Goal: Task Accomplishment & Management: Manage account settings

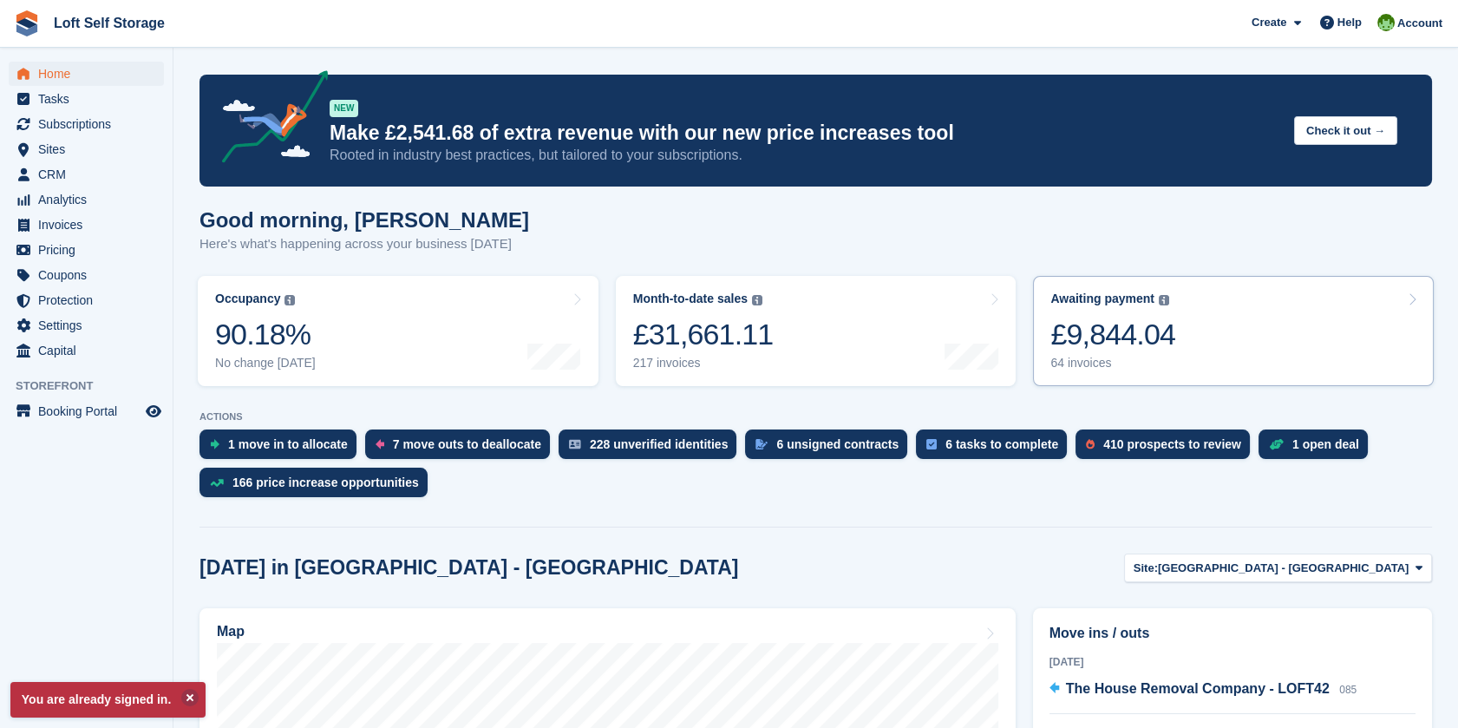
click at [1116, 330] on div "£9,844.04" at bounding box center [1112, 334] width 125 height 36
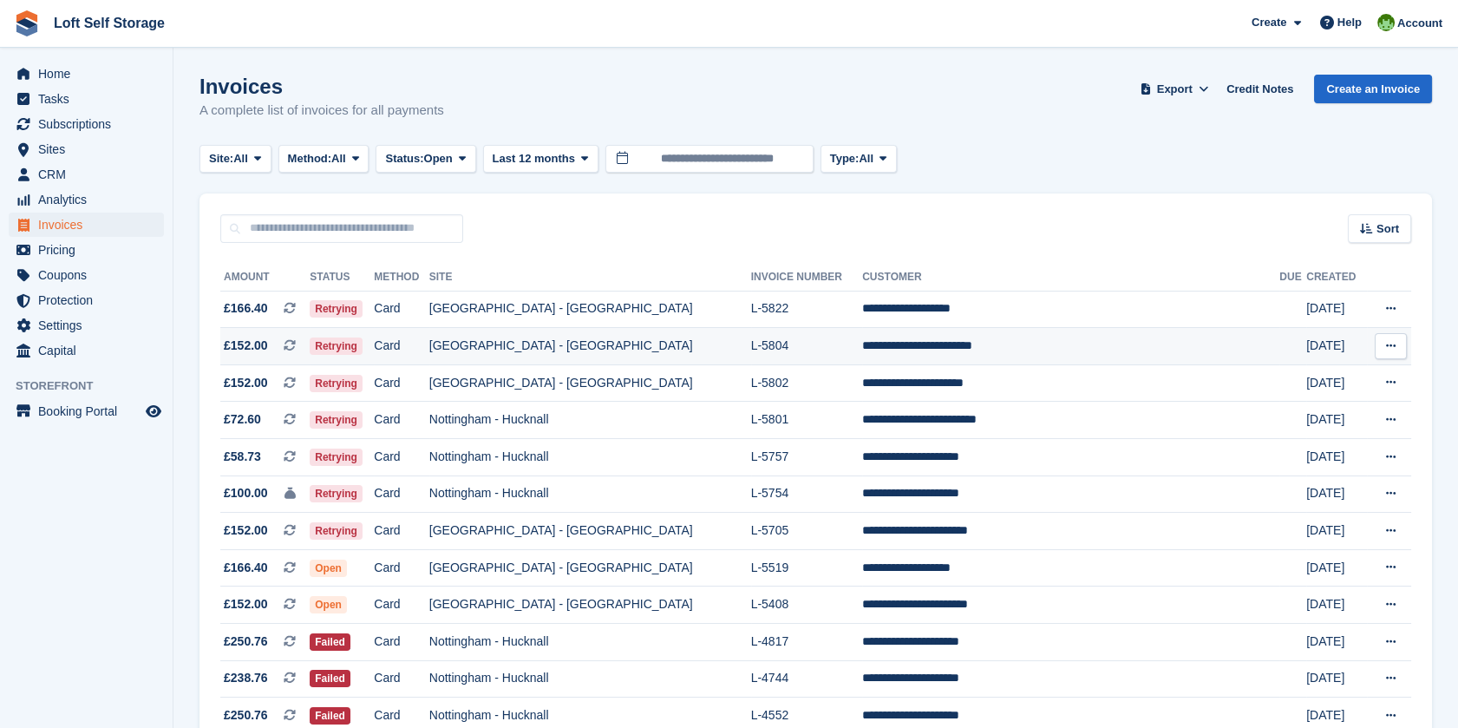
click at [626, 354] on td "[GEOGRAPHIC_DATA] - [GEOGRAPHIC_DATA]" at bounding box center [590, 346] width 322 height 37
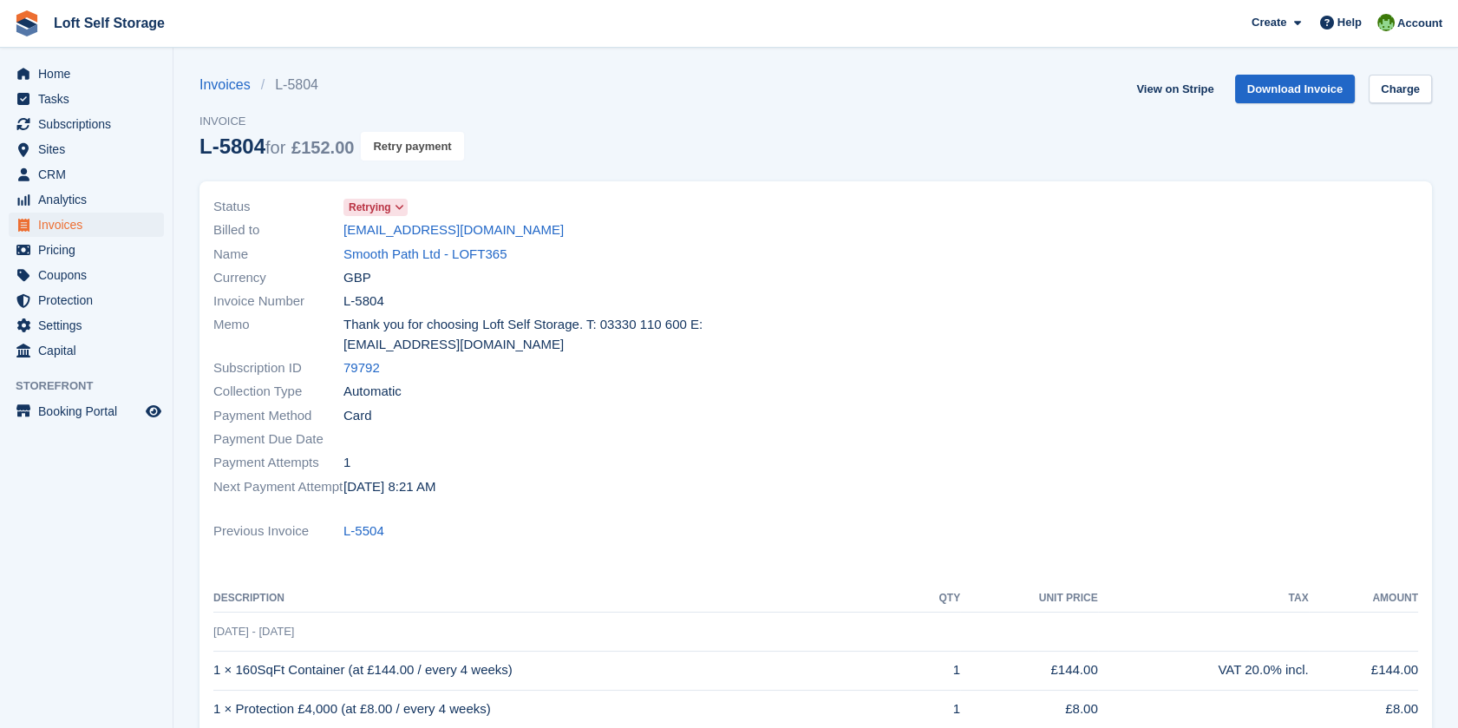
click at [429, 144] on button "Retry payment" at bounding box center [412, 146] width 102 height 29
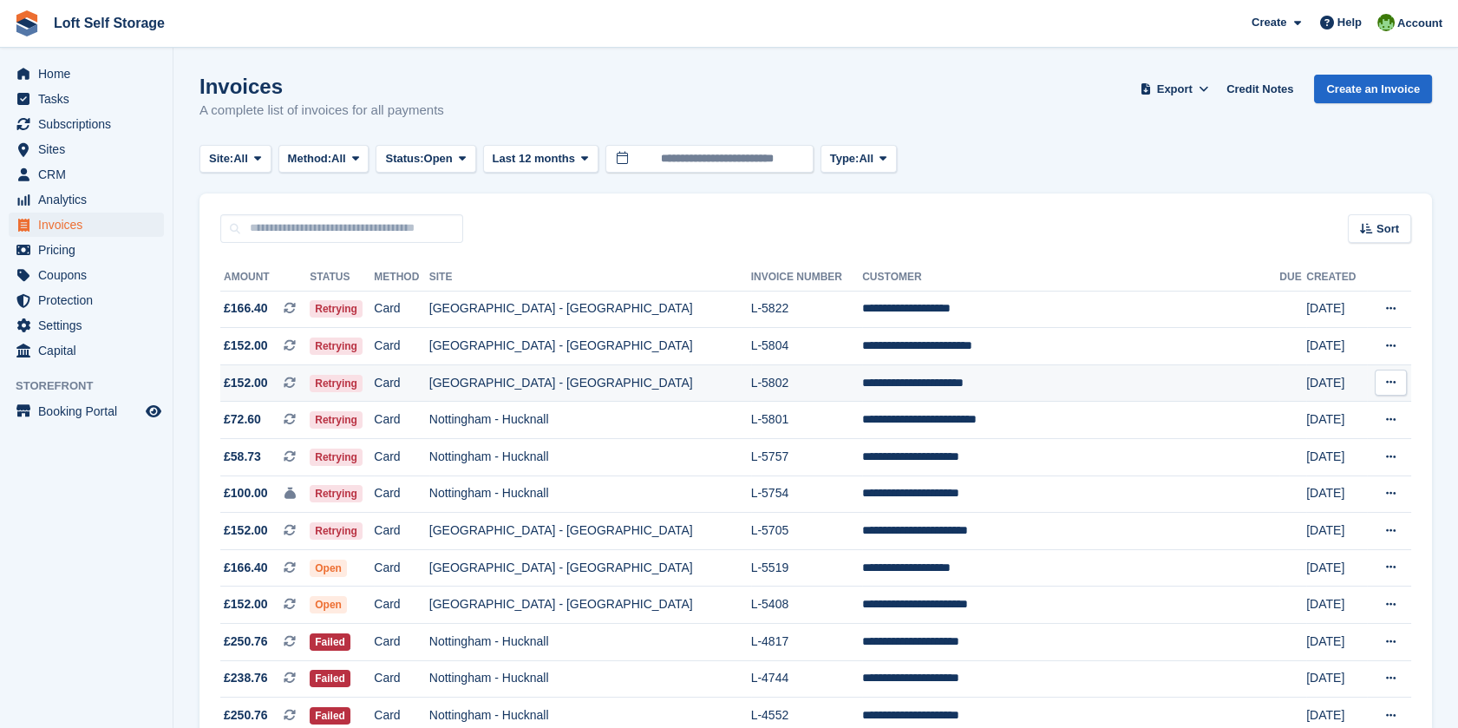
click at [670, 375] on td "[GEOGRAPHIC_DATA] - [GEOGRAPHIC_DATA]" at bounding box center [590, 382] width 322 height 37
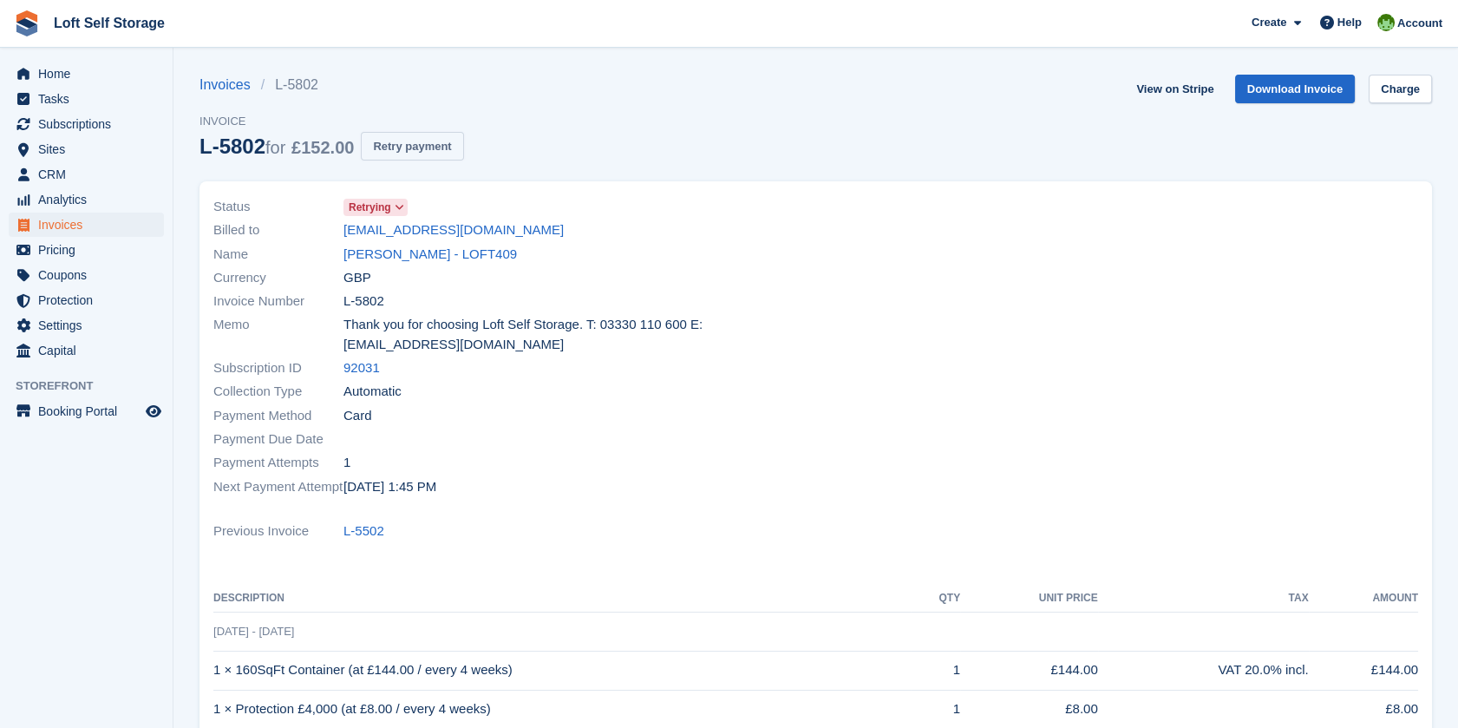
click at [416, 149] on button "Retry payment" at bounding box center [412, 146] width 102 height 29
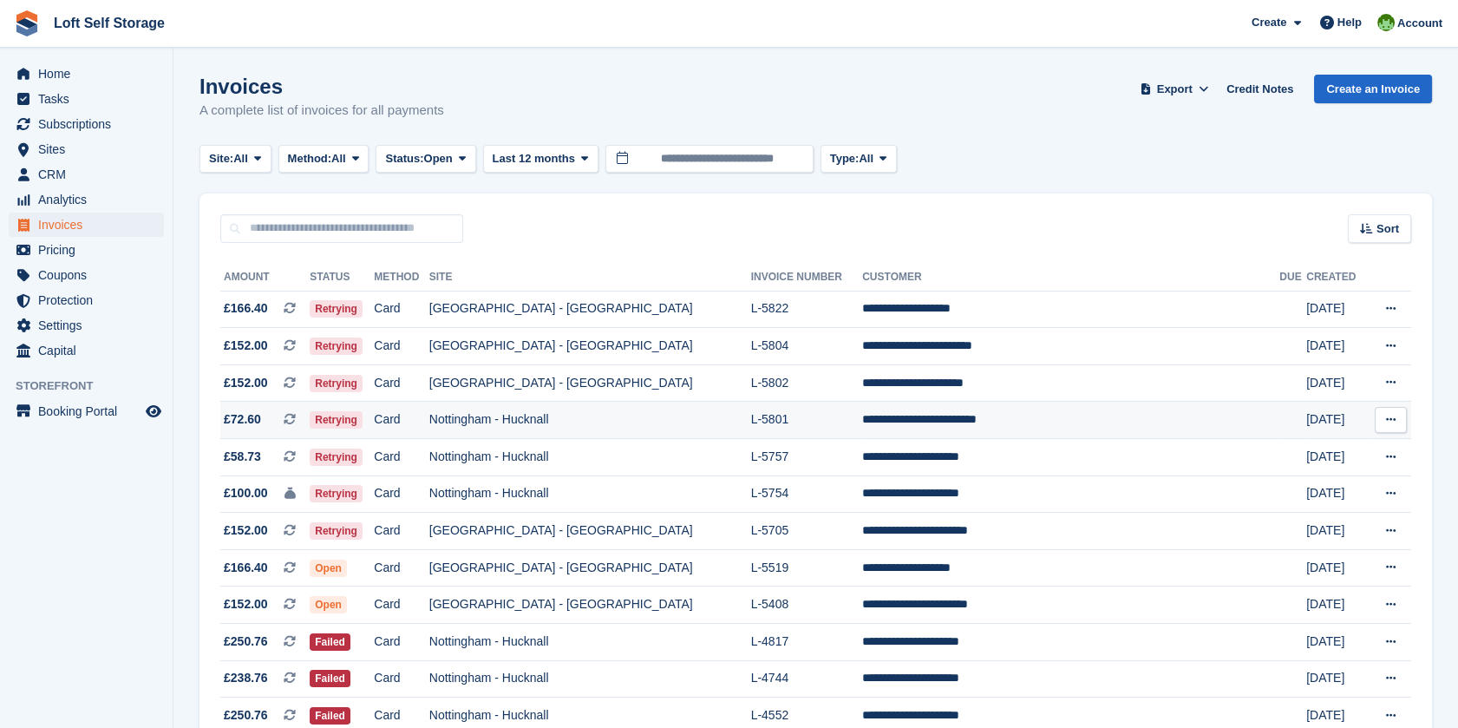
click at [721, 411] on td "Nottingham - Hucknall" at bounding box center [590, 419] width 322 height 37
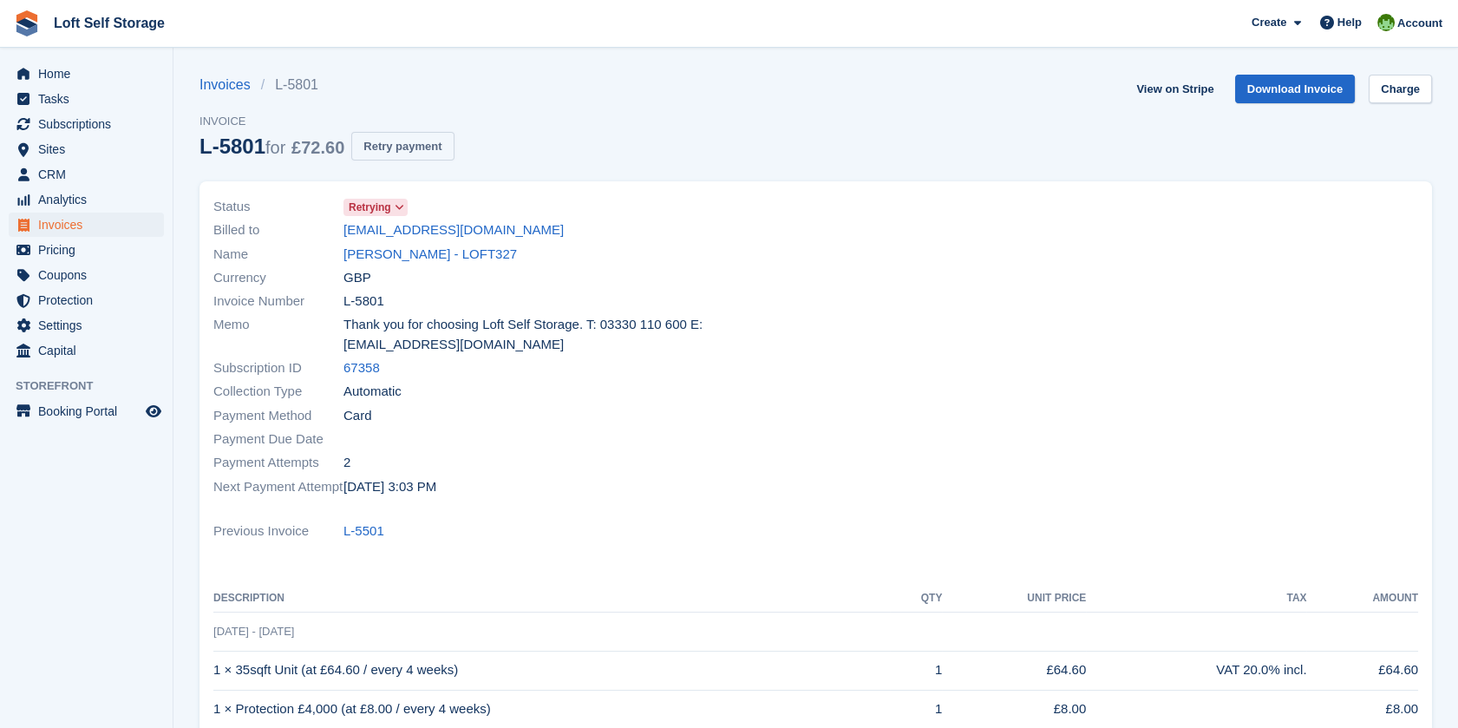
click at [423, 148] on button "Retry payment" at bounding box center [402, 146] width 102 height 29
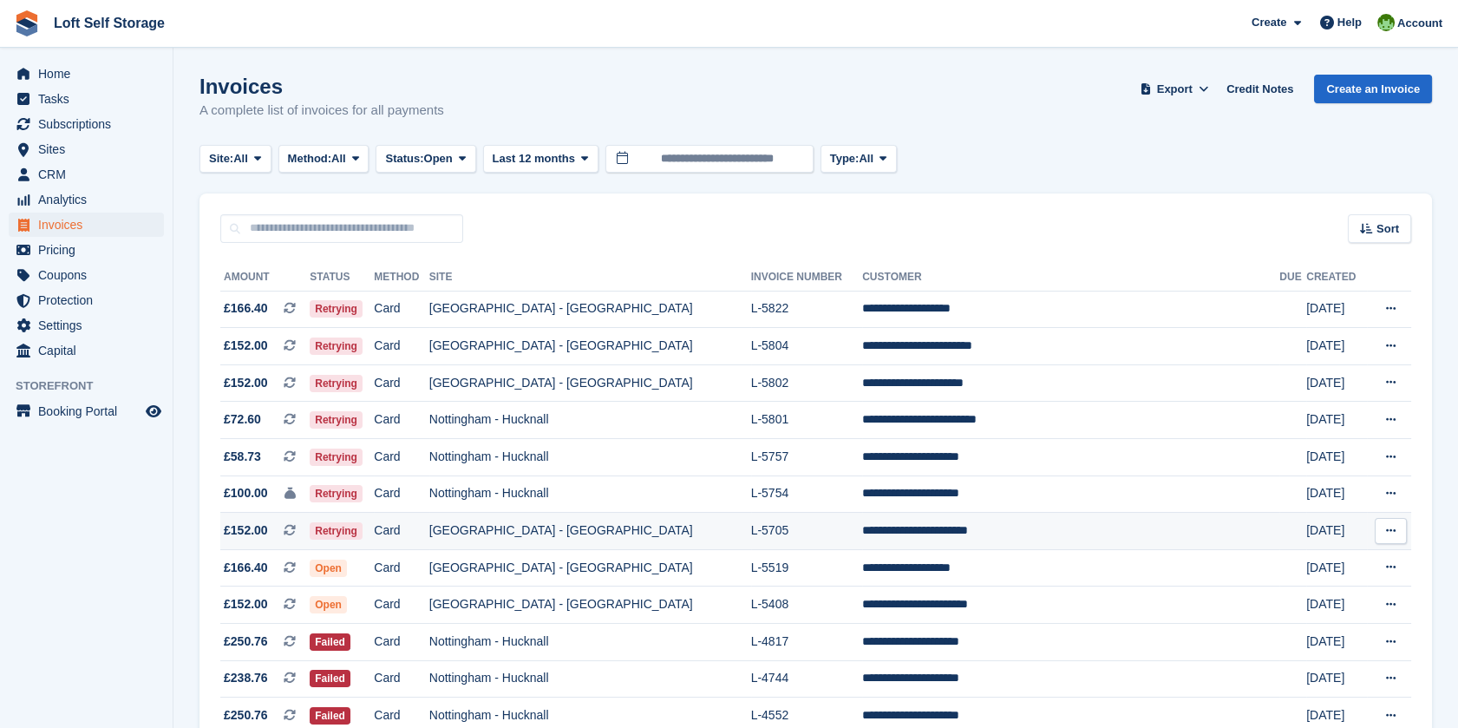
click at [735, 535] on td "[GEOGRAPHIC_DATA] - [GEOGRAPHIC_DATA]" at bounding box center [590, 530] width 322 height 37
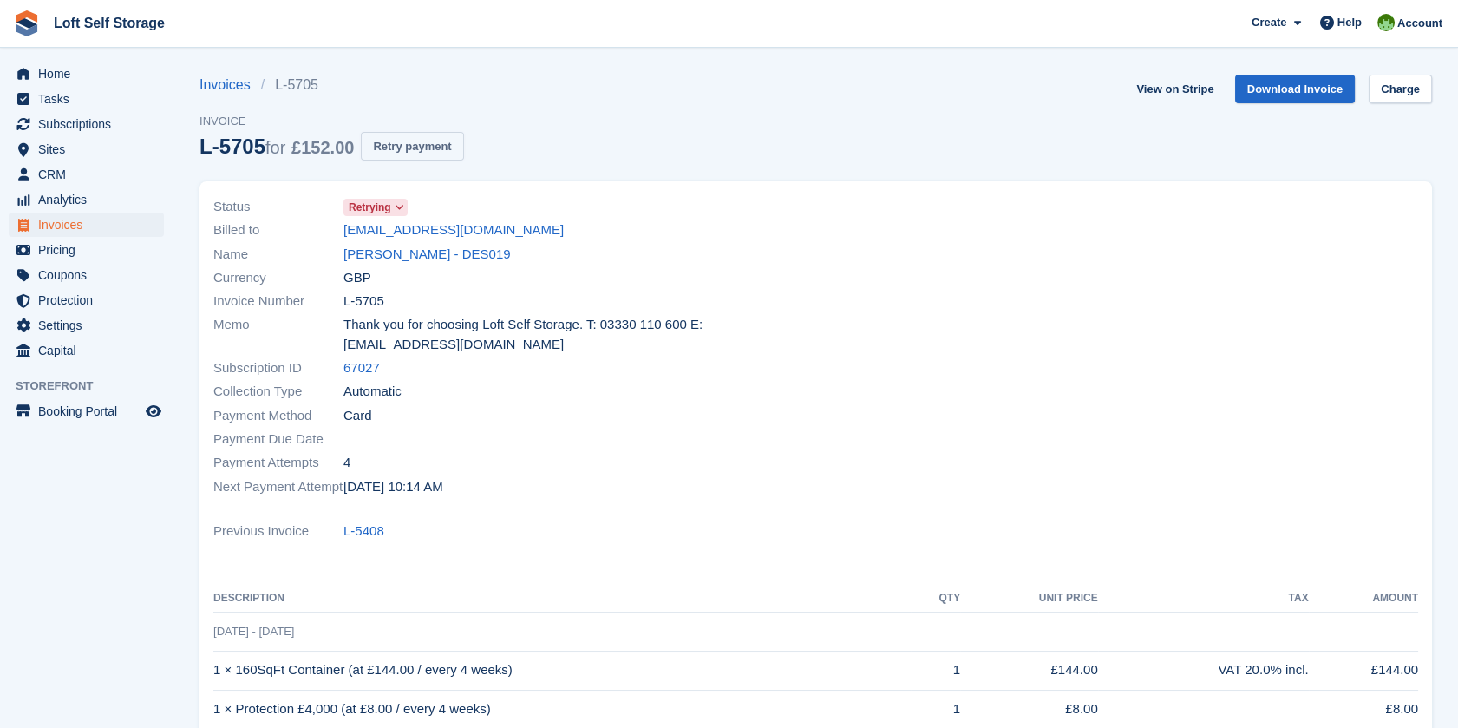
click at [395, 141] on button "Retry payment" at bounding box center [412, 146] width 102 height 29
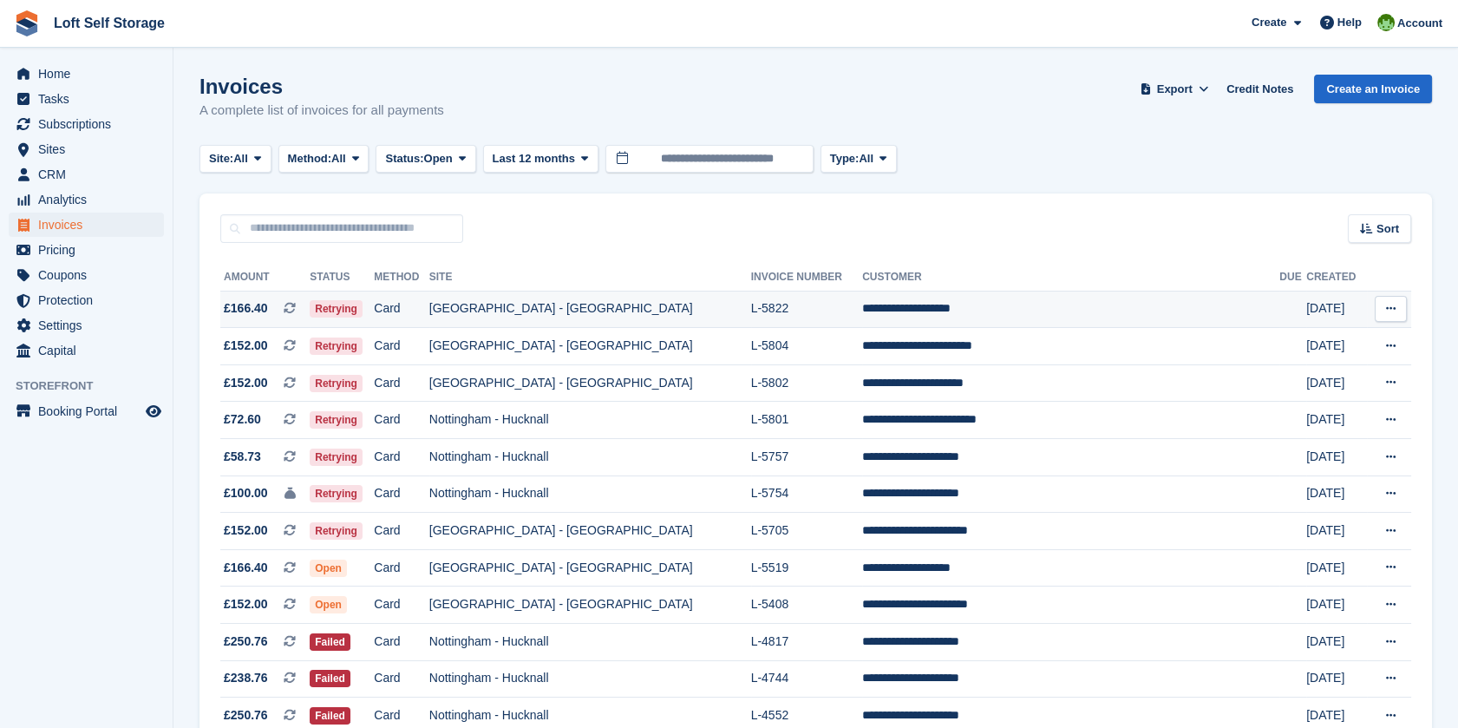
click at [797, 312] on td "L-5822" at bounding box center [807, 308] width 112 height 37
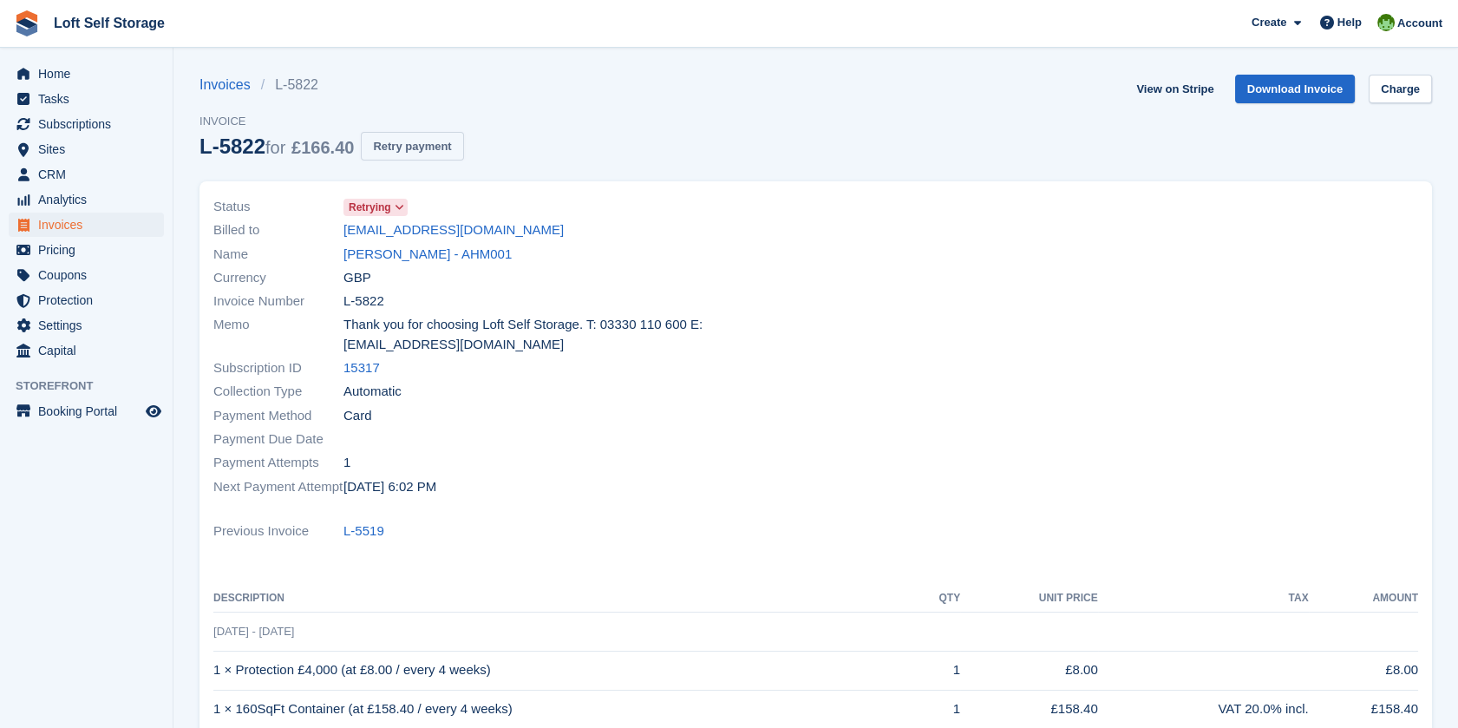
click at [407, 142] on button "Retry payment" at bounding box center [412, 146] width 102 height 29
